Goal: Task Accomplishment & Management: Manage account settings

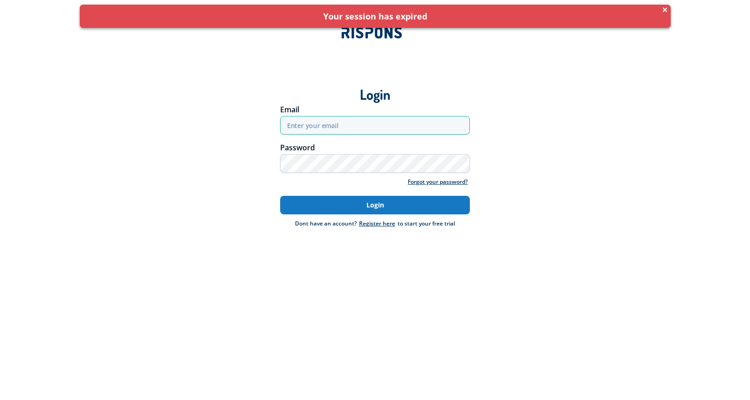
type input "anisoarastefania82@yahoo.com"
click at [379, 208] on button "Login" at bounding box center [375, 205] width 190 height 19
